Goal: Information Seeking & Learning: Find specific fact

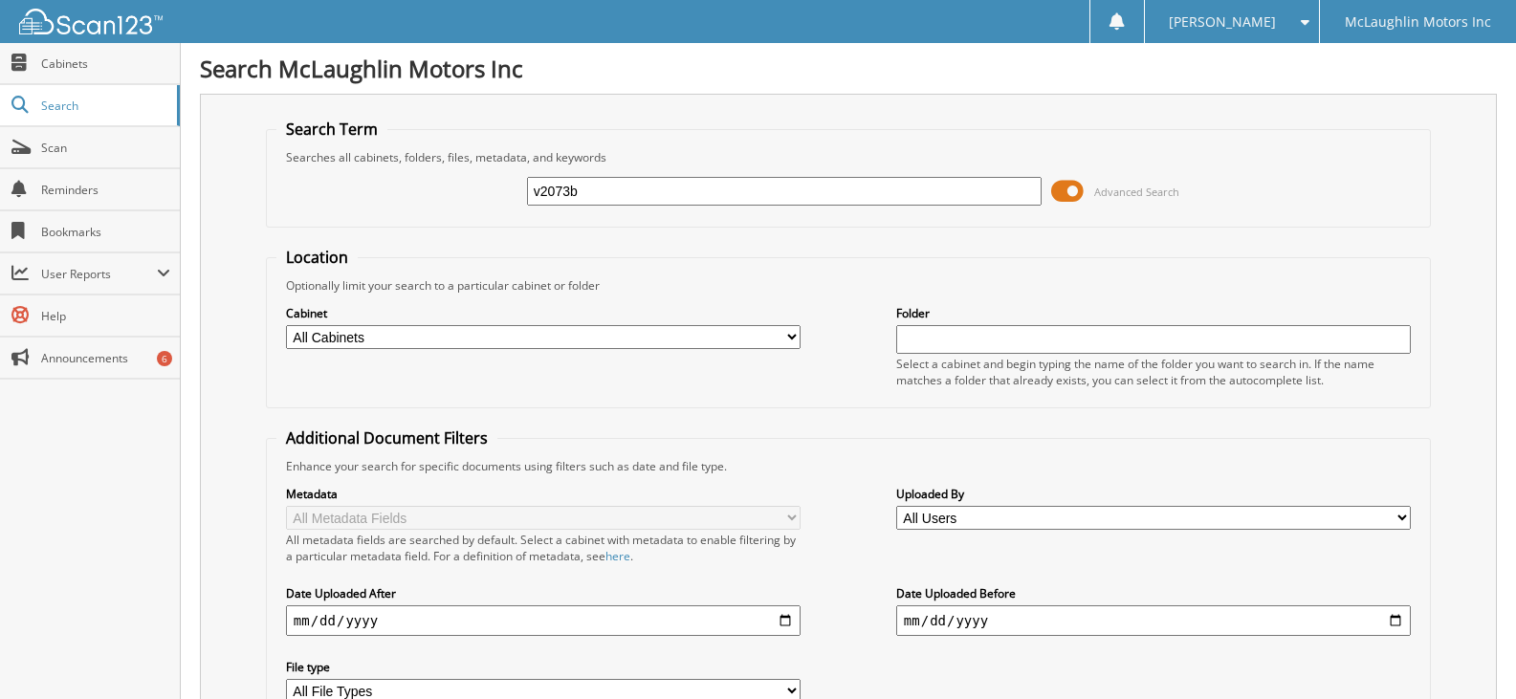
type input "v2073b"
click at [1072, 185] on span at bounding box center [1067, 191] width 33 height 29
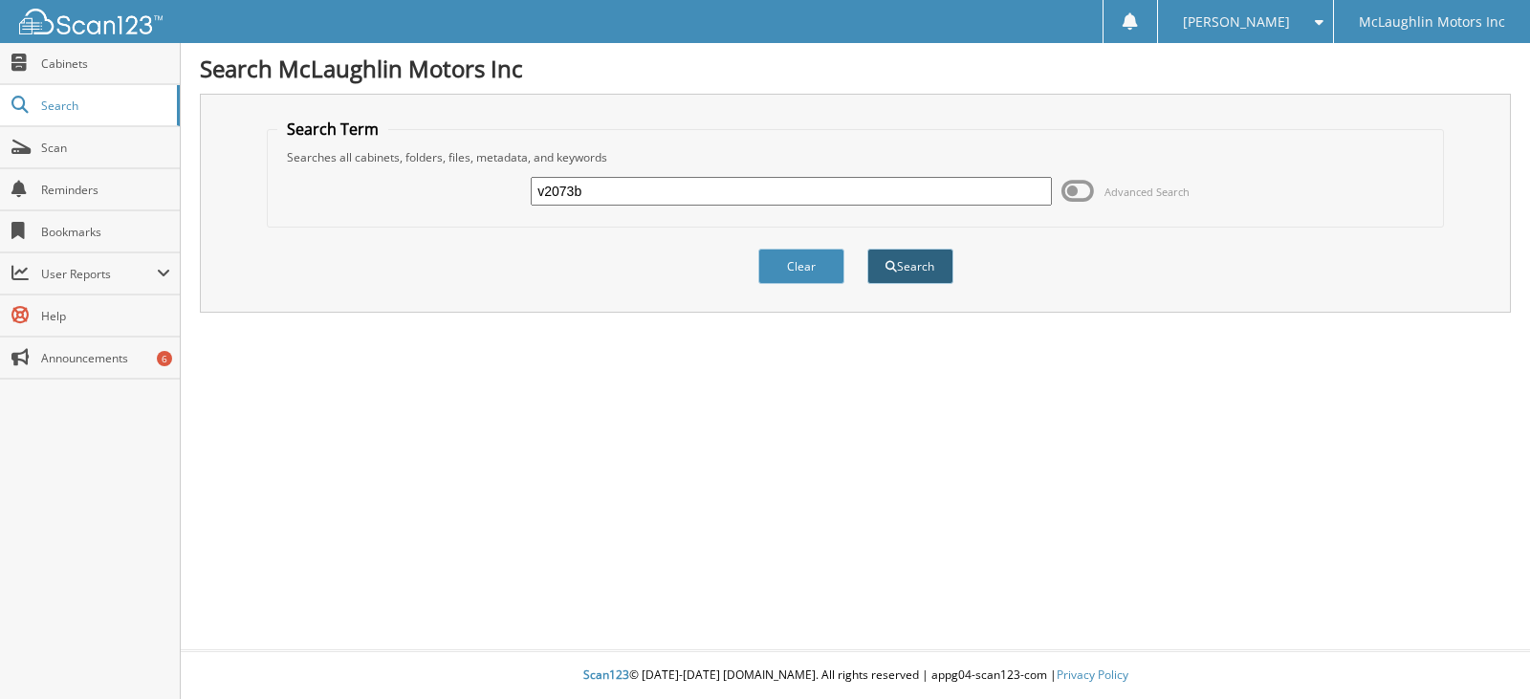
click at [908, 252] on button "Search" at bounding box center [910, 266] width 86 height 35
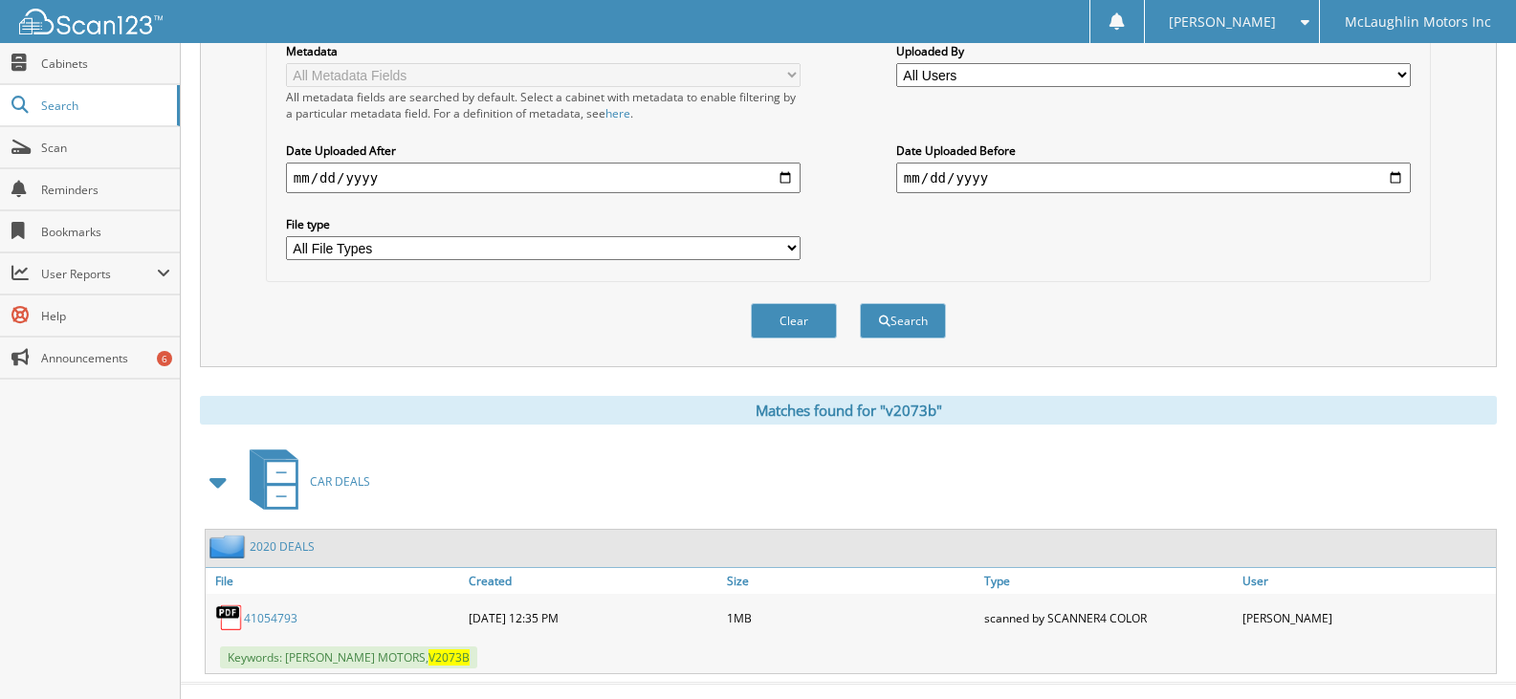
scroll to position [476, 0]
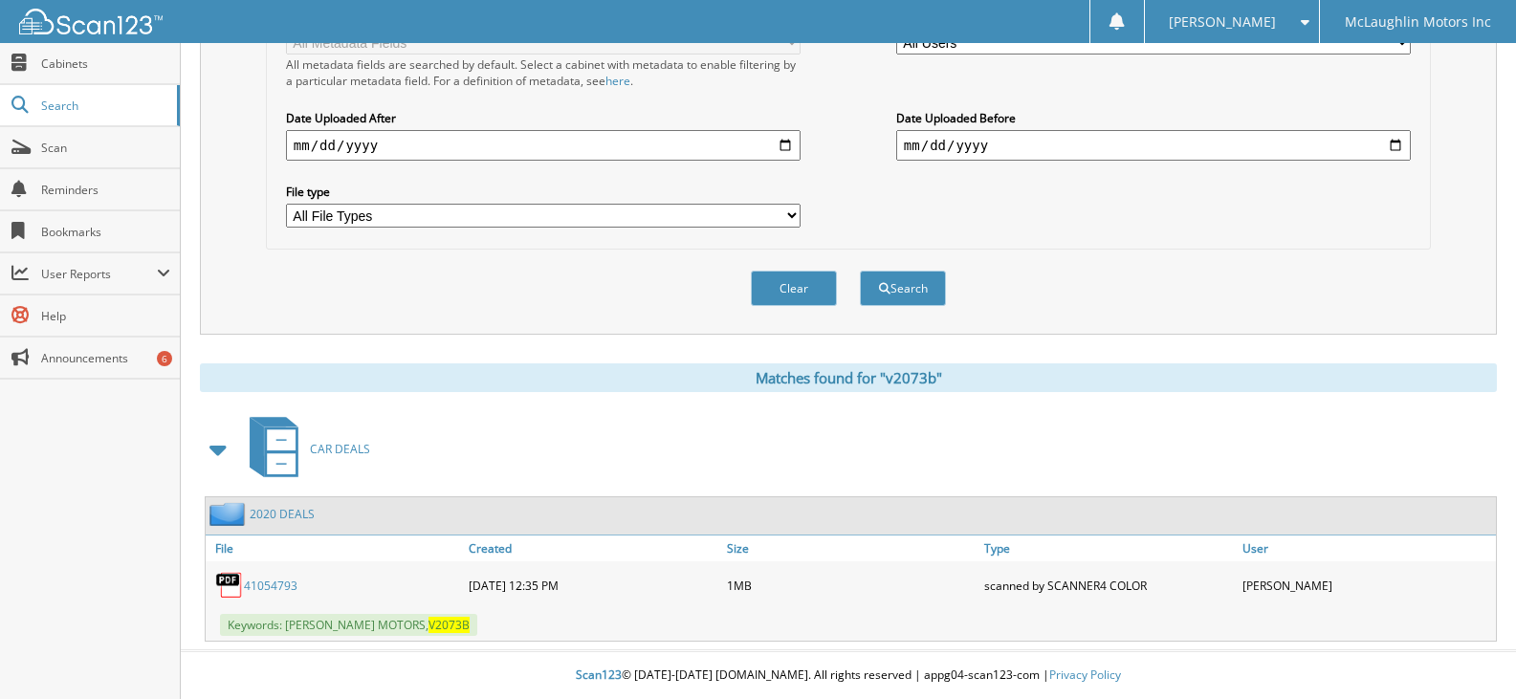
click at [284, 583] on link "41054793" at bounding box center [271, 586] width 54 height 16
